Goal: Task Accomplishment & Management: Manage account settings

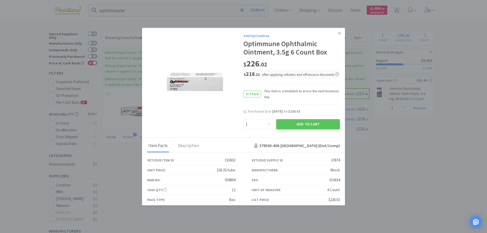
select select "1"
click at [338, 32] on icon at bounding box center [339, 33] width 3 height 3
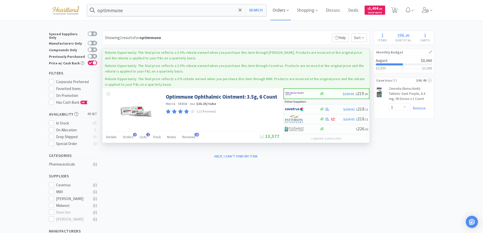
click at [289, 8] on icon at bounding box center [287, 10] width 2 height 5
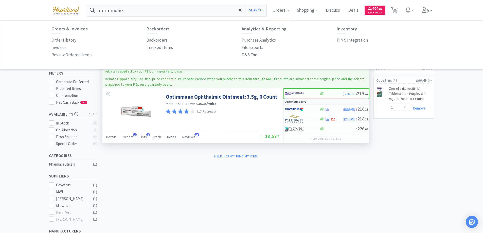
click at [243, 54] on p "D&S Tool" at bounding box center [249, 54] width 17 height 7
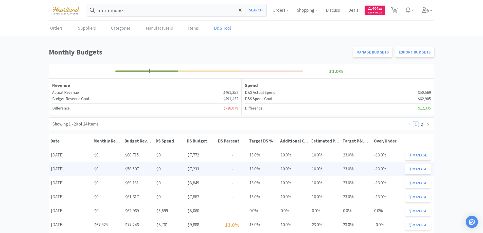
scroll to position [51, 0]
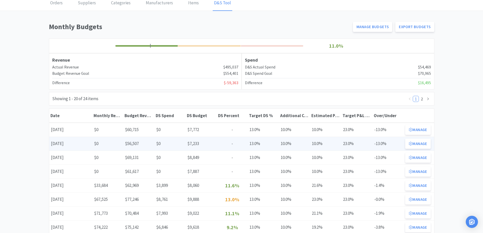
scroll to position [51, 0]
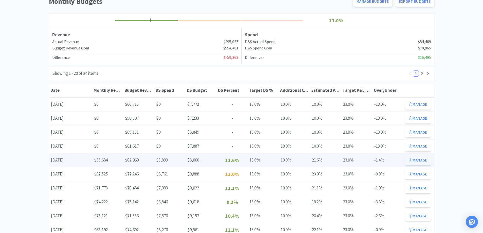
click at [414, 157] on button "Manage" at bounding box center [417, 160] width 25 height 10
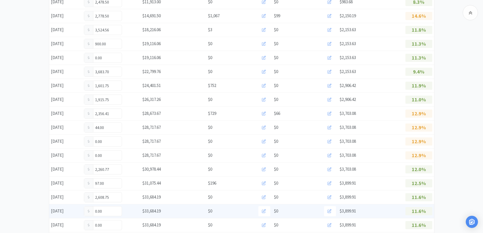
scroll to position [253, 0]
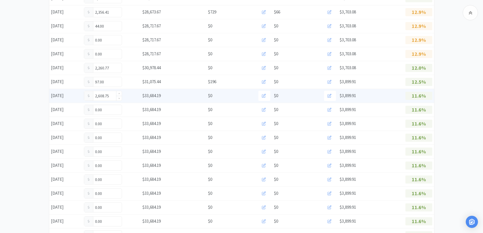
click at [111, 96] on input "2,608.75" at bounding box center [103, 96] width 38 height 10
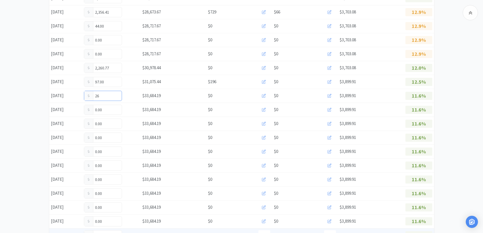
type input "2"
type input "3,427.00"
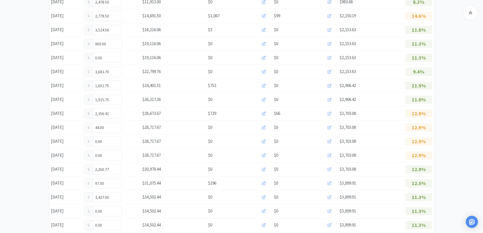
scroll to position [0, 0]
